Goal: Task Accomplishment & Management: Manage account settings

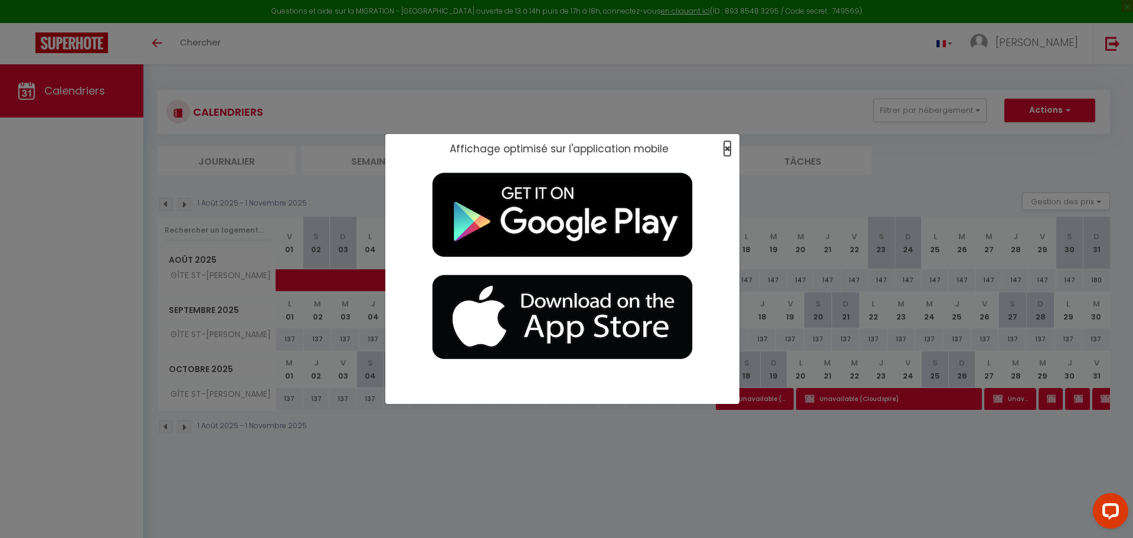
click at [727, 146] on span "×" at bounding box center [727, 148] width 6 height 15
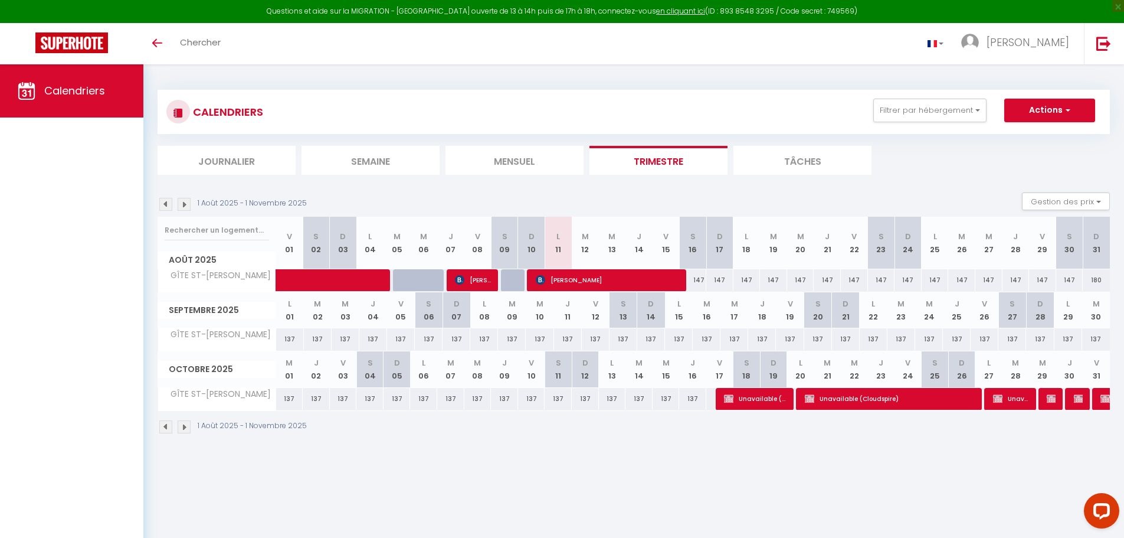
click at [161, 207] on img at bounding box center [165, 204] width 13 height 13
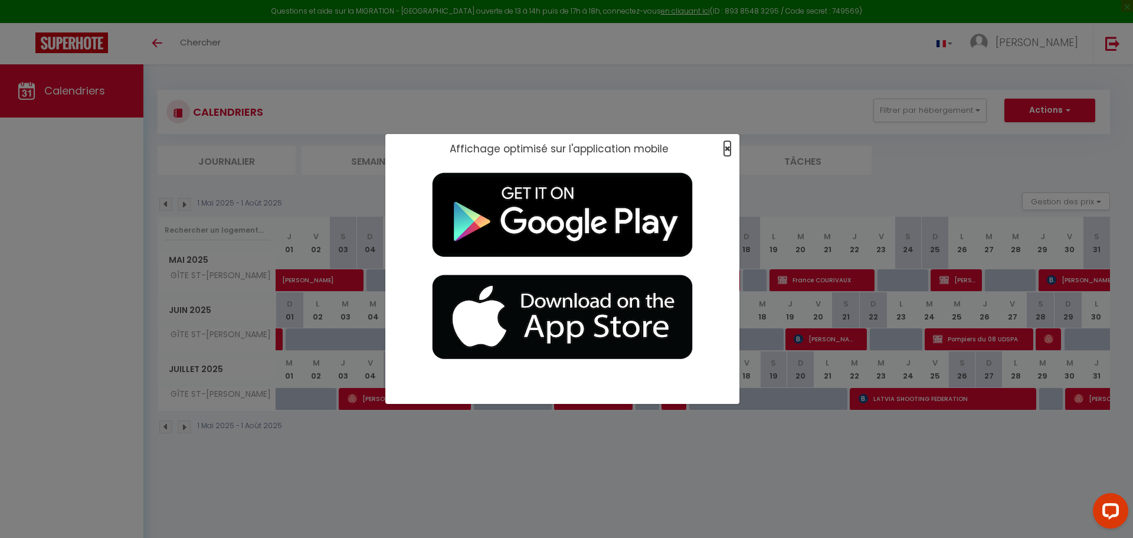
click at [725, 148] on span "×" at bounding box center [727, 148] width 6 height 15
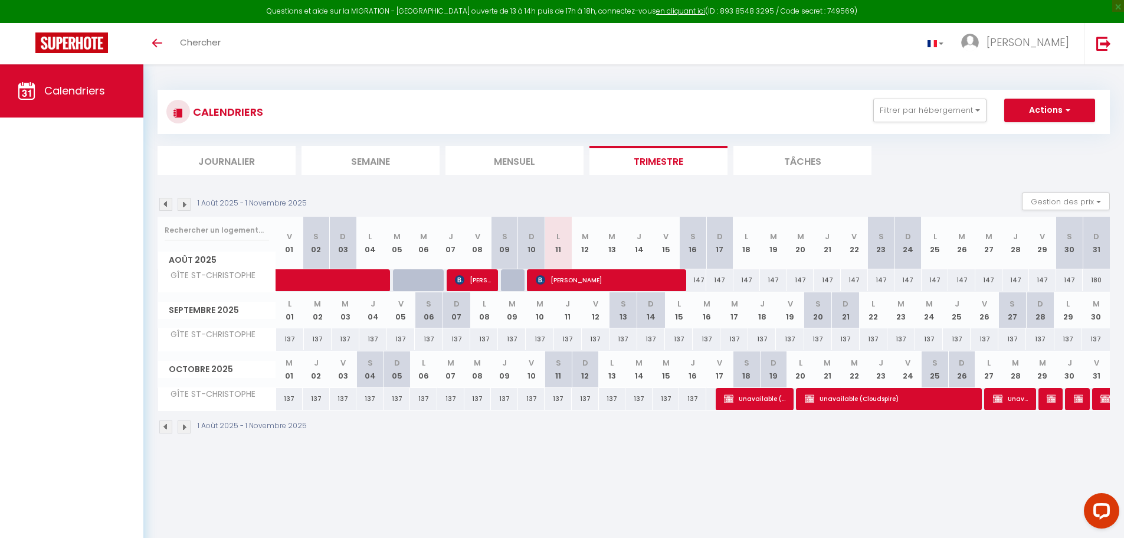
click at [166, 205] on img at bounding box center [165, 204] width 13 height 13
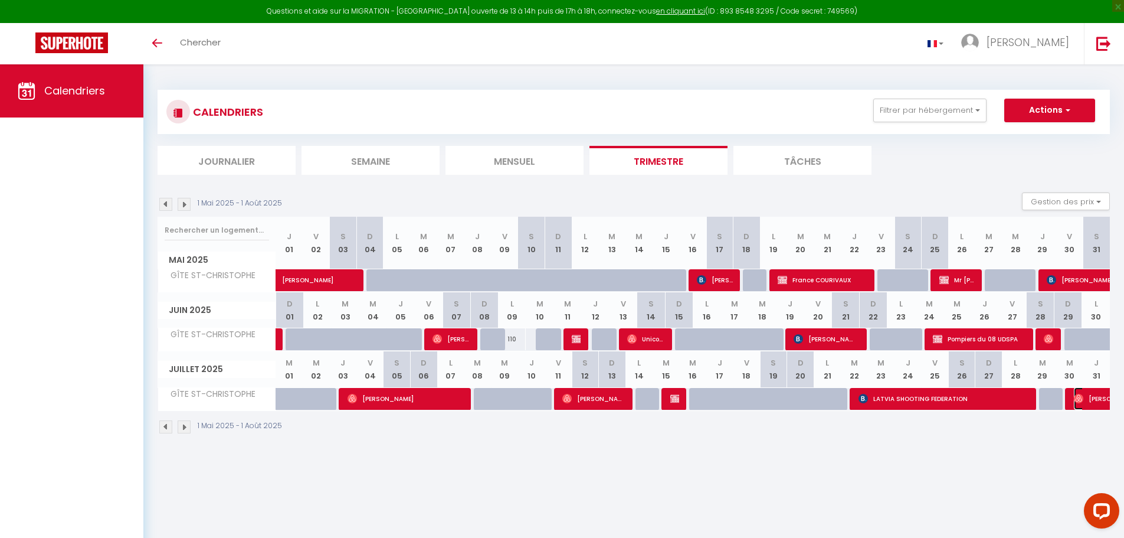
select select "OK"
select select "0"
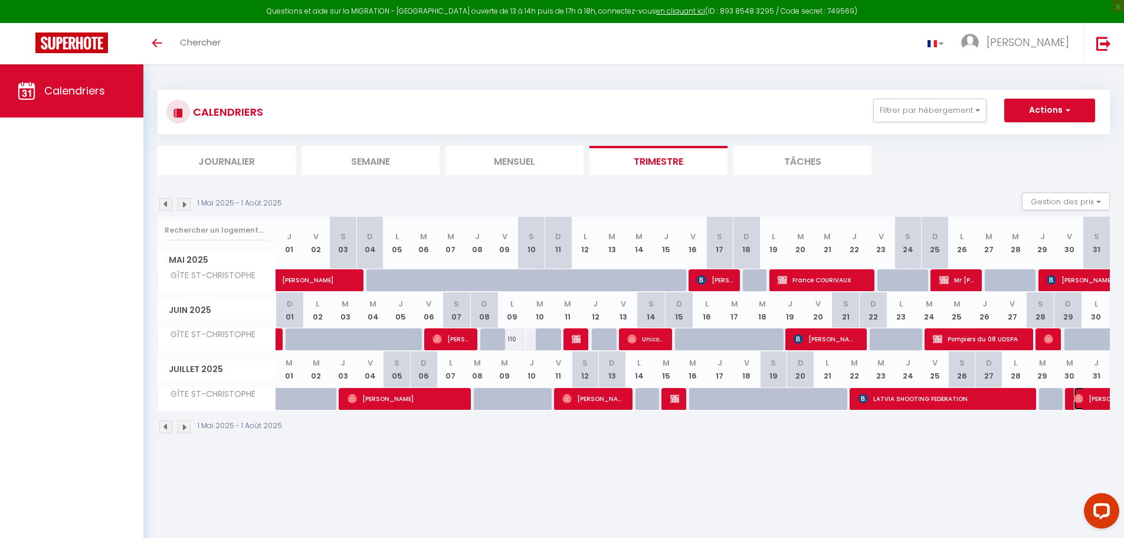
select select "1"
select select
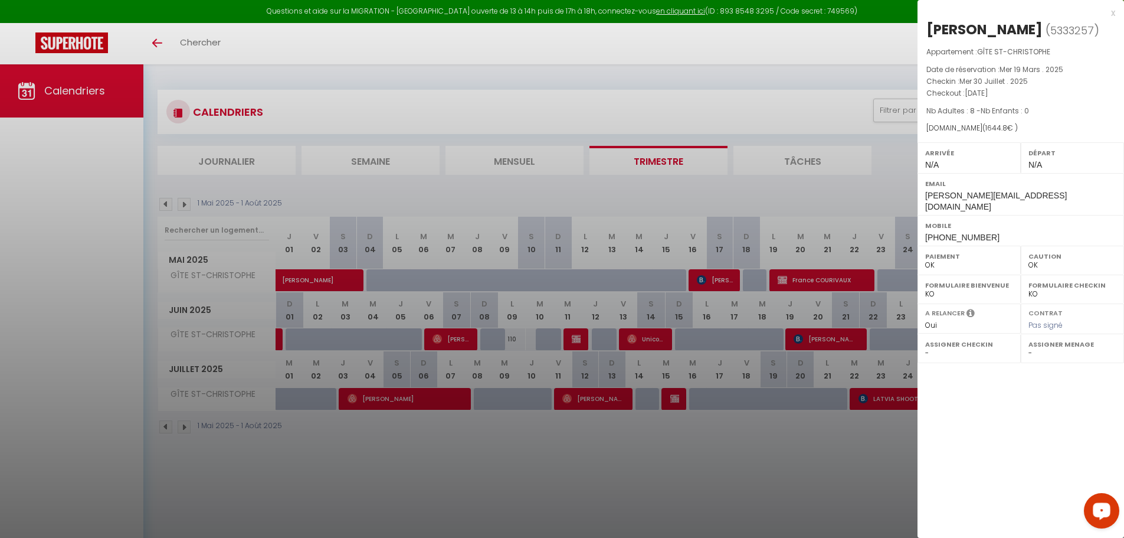
click at [1108, 14] on div "x" at bounding box center [1017, 13] width 198 height 14
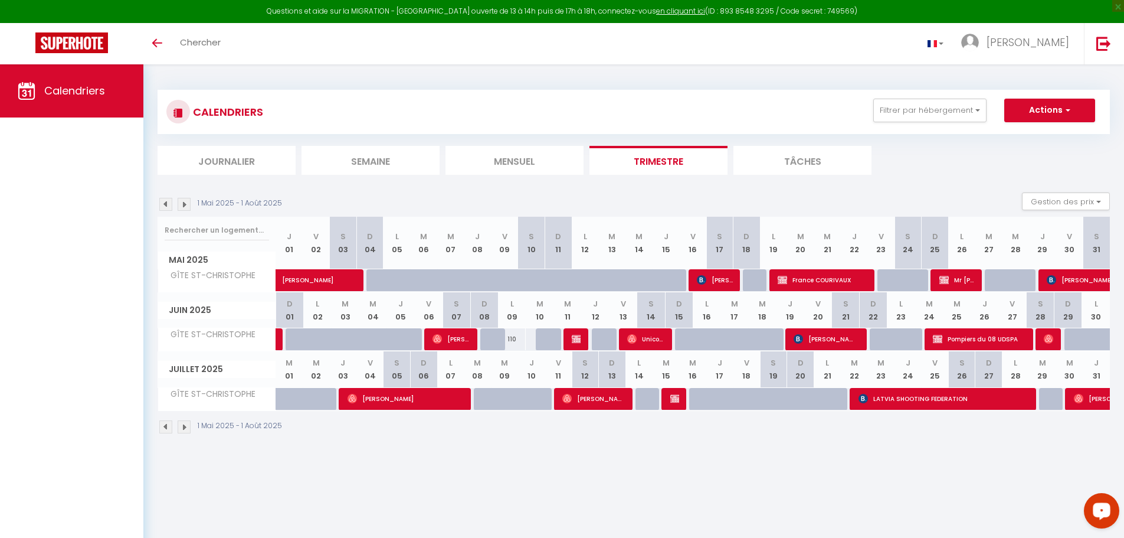
click at [189, 210] on img at bounding box center [184, 204] width 13 height 13
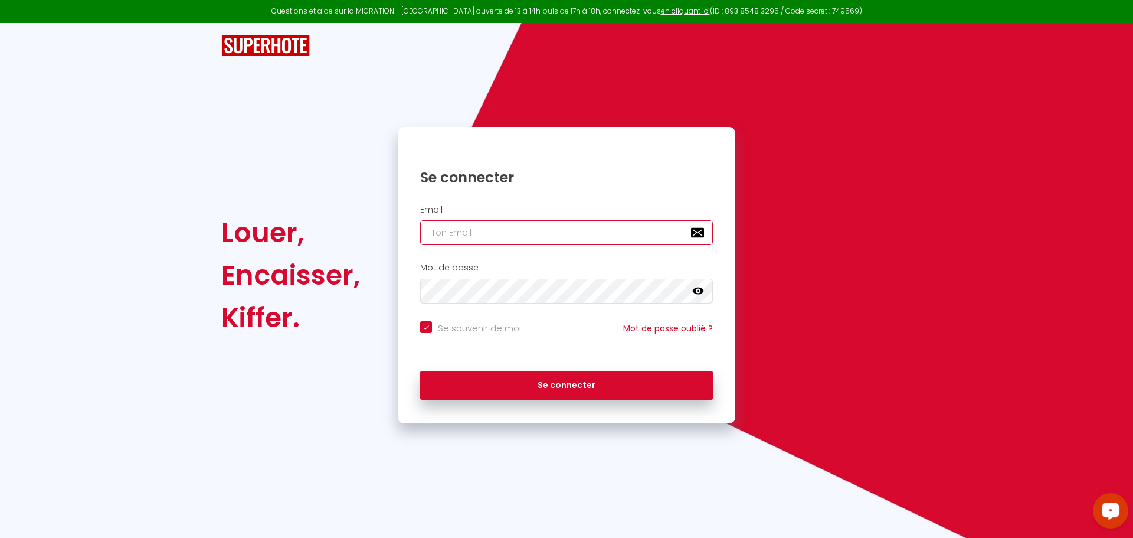
type input "[EMAIL_ADDRESS][DOMAIN_NAME]"
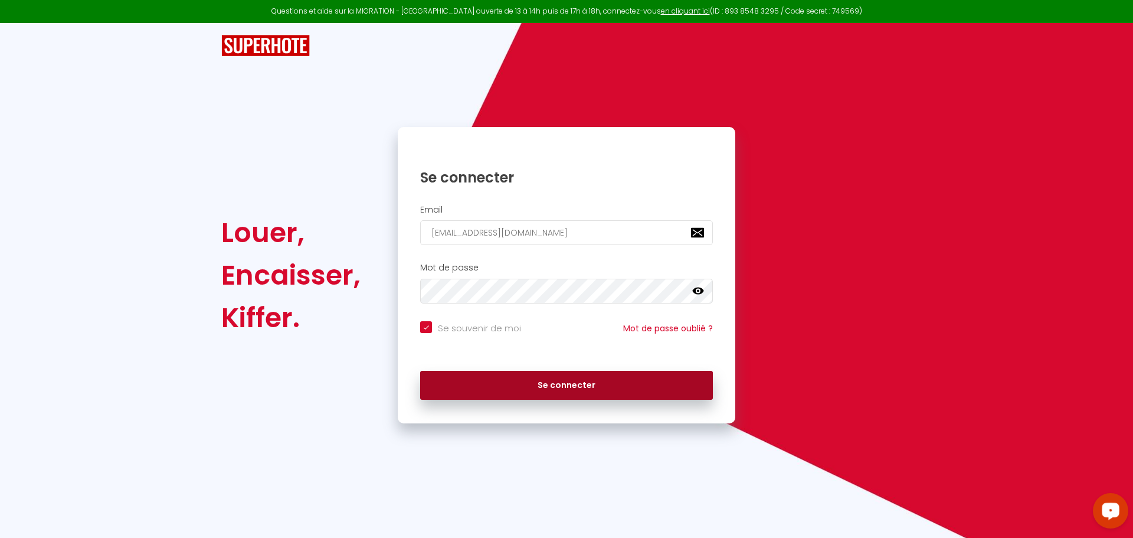
click at [578, 381] on button "Se connecter" at bounding box center [566, 386] width 293 height 30
checkbox input "true"
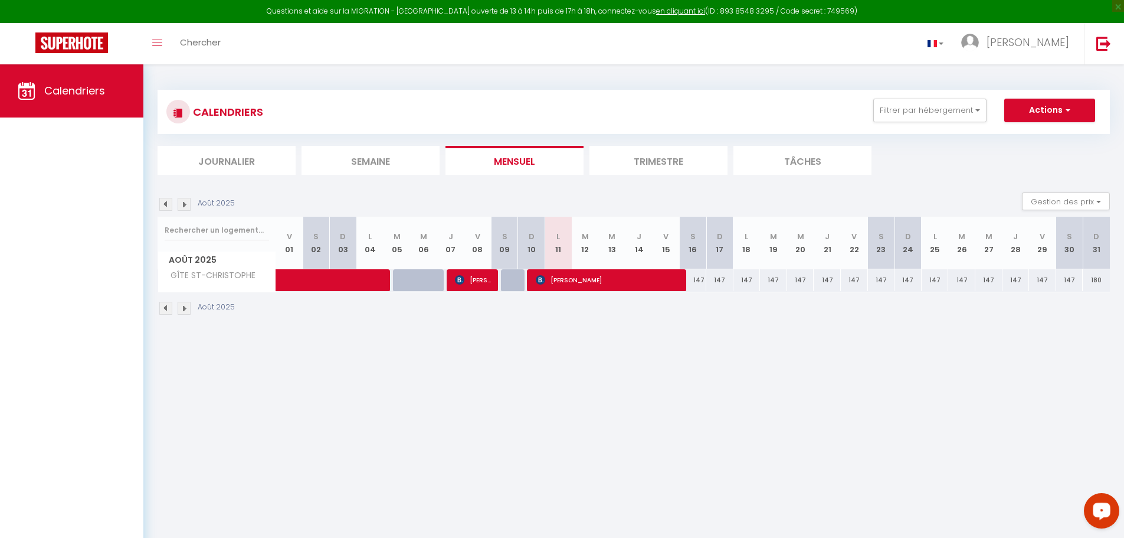
click at [642, 161] on li "Trimestre" at bounding box center [659, 160] width 138 height 29
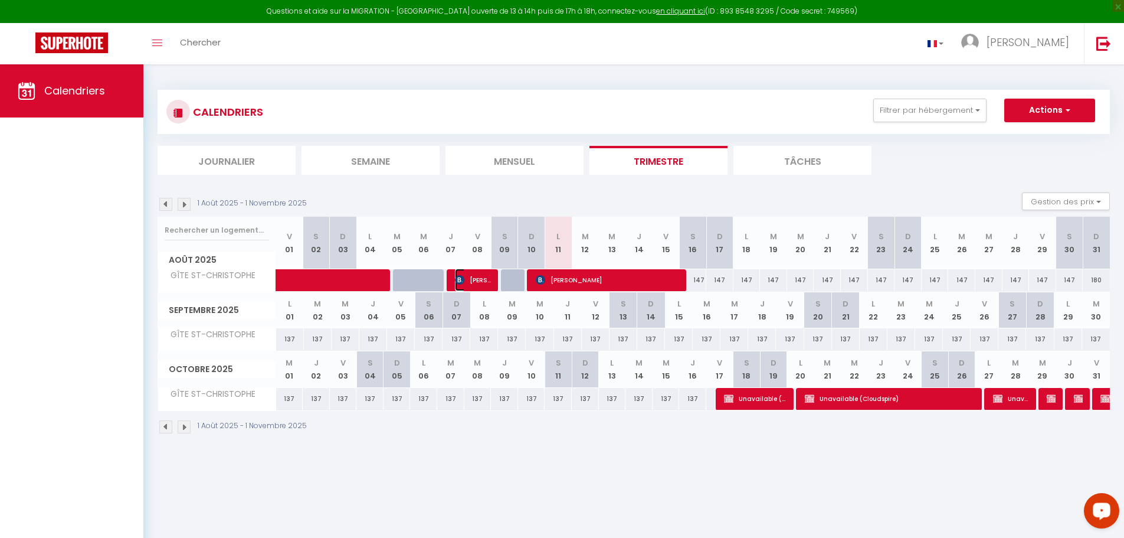
click at [472, 278] on span "[PERSON_NAME]" at bounding box center [473, 280] width 36 height 22
select select "OK"
select select "0"
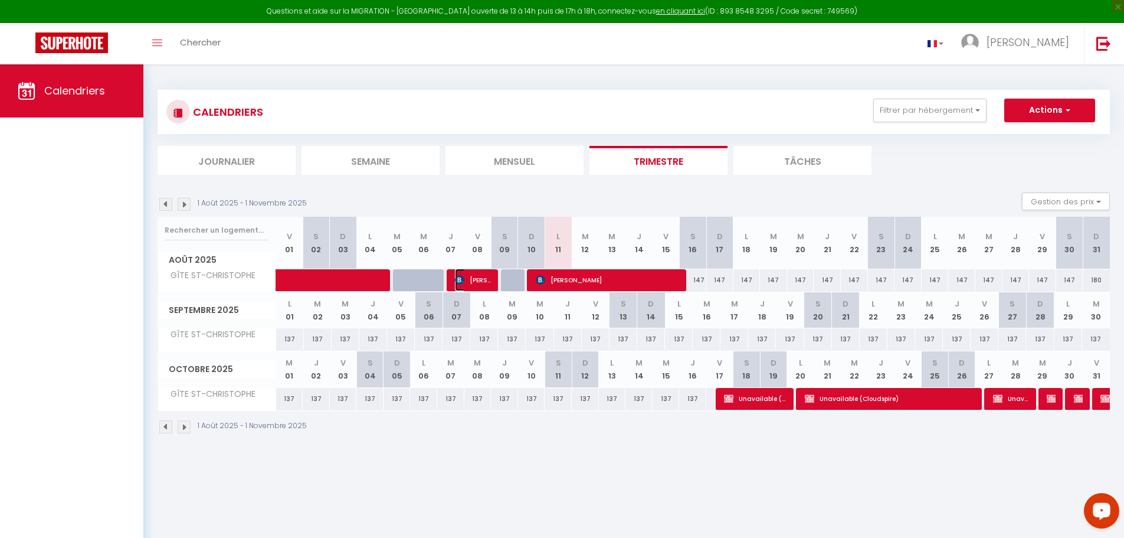
select select "1"
select select
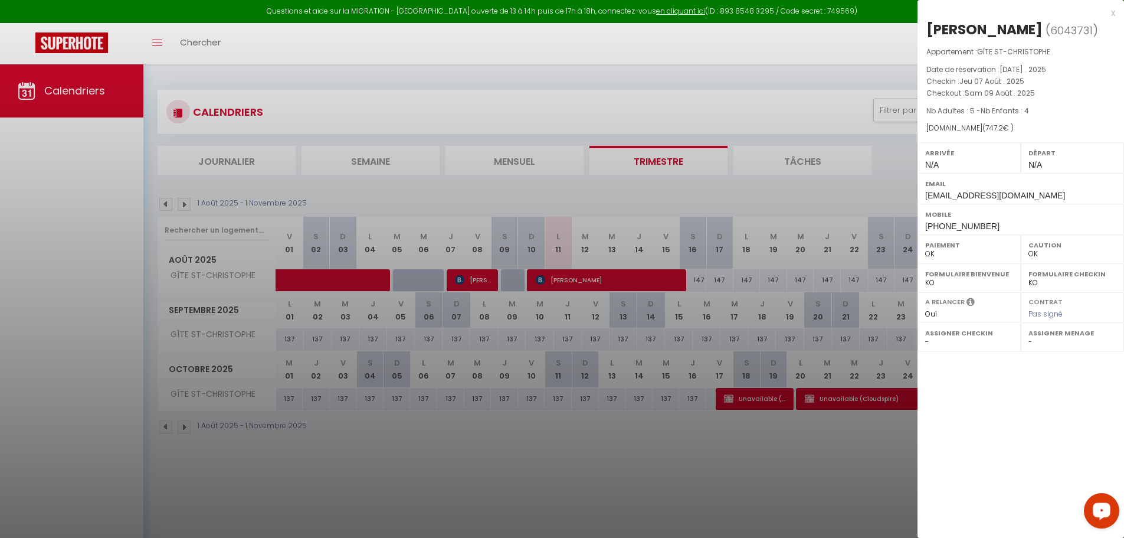
click at [1111, 12] on div "x" at bounding box center [1017, 13] width 198 height 14
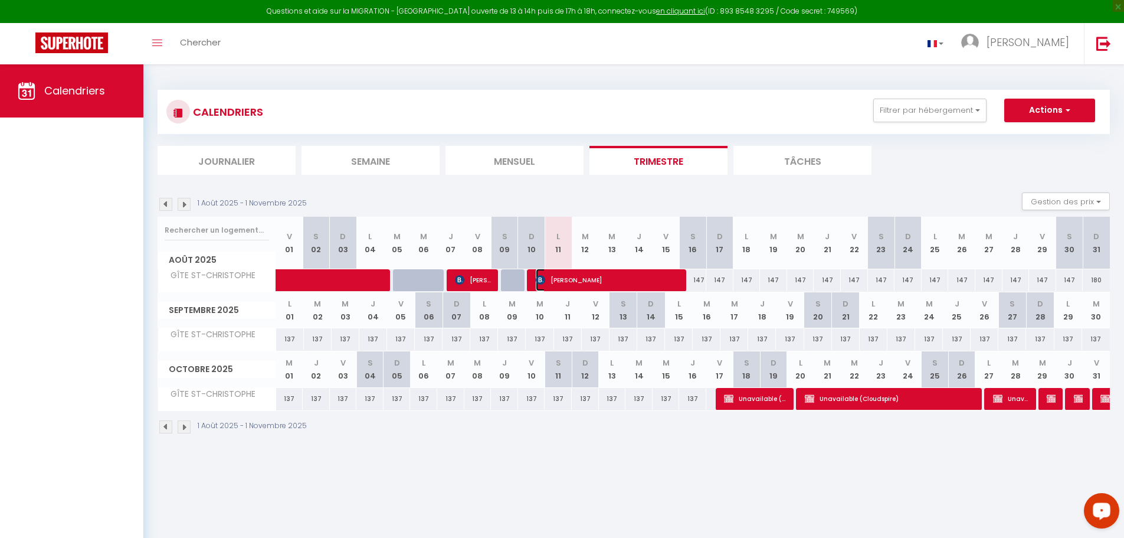
click at [597, 279] on span "[PERSON_NAME]" at bounding box center [608, 280] width 145 height 22
select select
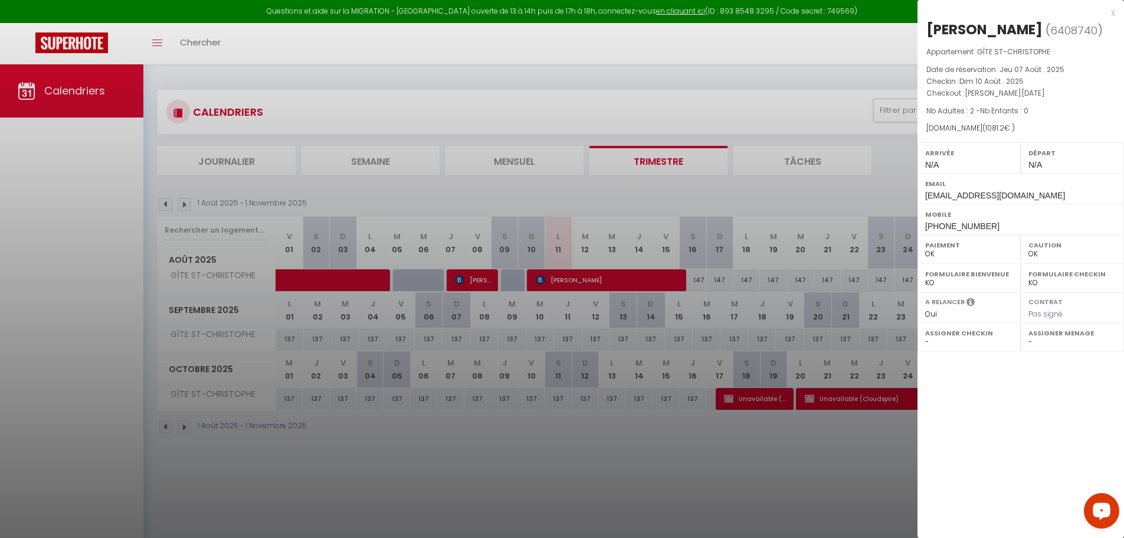
click at [1117, 13] on div "x [PERSON_NAME] ( 6408740 ) Appartement : GÎTE ST-CHRISTOPHE Date de réservatio…" at bounding box center [1021, 120] width 207 height 240
click at [1114, 15] on div "x" at bounding box center [1017, 13] width 198 height 14
